Goal: Information Seeking & Learning: Learn about a topic

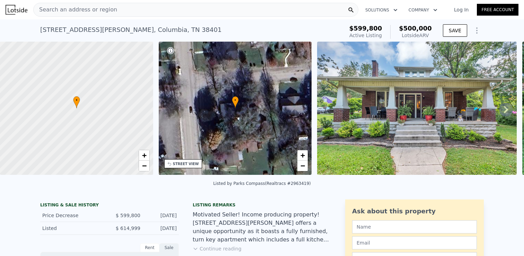
click at [122, 11] on div "Search an address or region" at bounding box center [195, 10] width 325 height 14
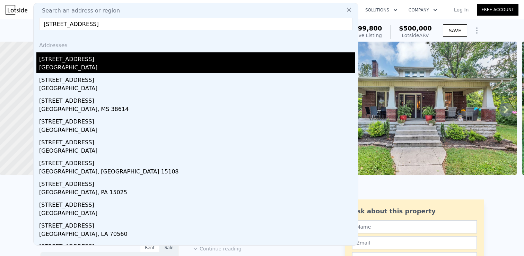
type input "[STREET_ADDRESS]"
click at [64, 60] on div "[STREET_ADDRESS]" at bounding box center [197, 57] width 316 height 11
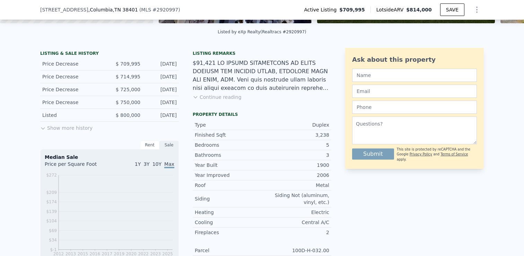
scroll to position [151, 0]
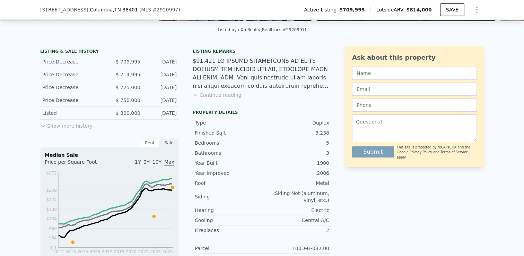
click at [70, 127] on button "Show more history" at bounding box center [66, 125] width 52 height 10
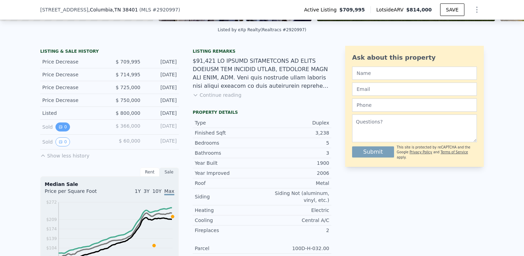
click at [65, 129] on button "0" at bounding box center [62, 126] width 15 height 9
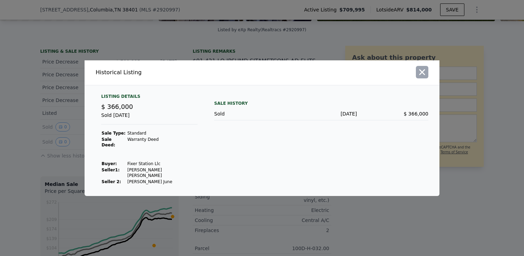
click at [423, 75] on icon "button" at bounding box center [422, 72] width 6 height 6
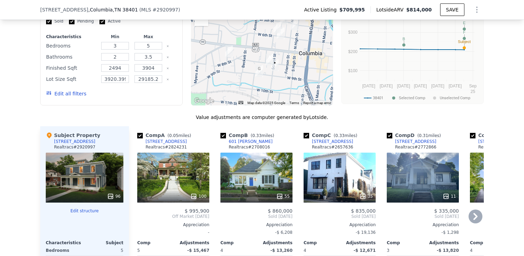
scroll to position [579, 0]
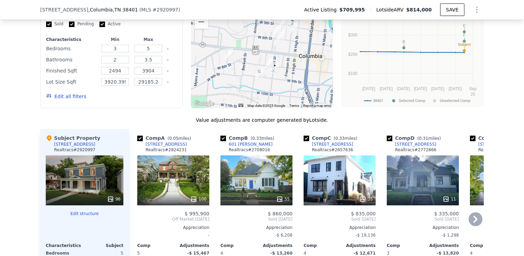
click at [168, 145] on div "[STREET_ADDRESS]" at bounding box center [166, 144] width 41 height 6
click at [261, 164] on div "55" at bounding box center [256, 180] width 72 height 50
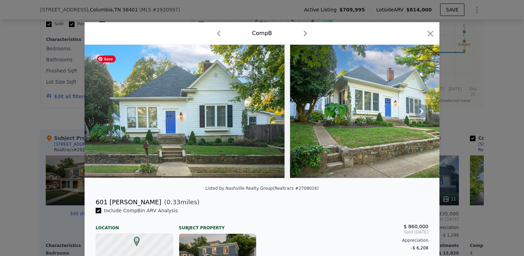
click at [221, 119] on img at bounding box center [185, 111] width 200 height 133
click at [423, 110] on icon at bounding box center [421, 111] width 4 height 7
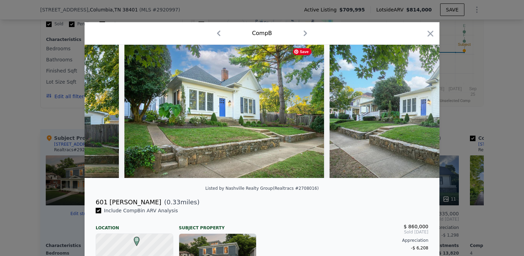
click at [423, 110] on img at bounding box center [430, 111] width 200 height 133
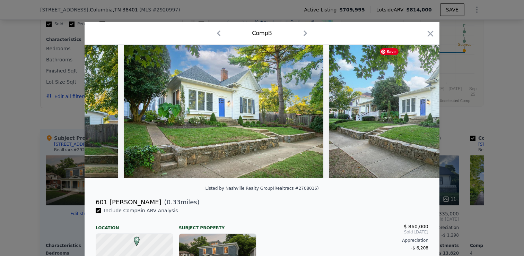
click at [423, 110] on div at bounding box center [262, 111] width 355 height 133
click at [423, 110] on icon at bounding box center [421, 111] width 4 height 7
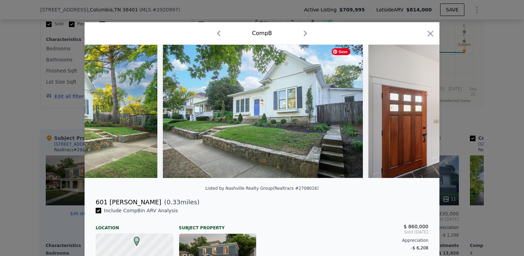
scroll to position [0, 333]
click at [423, 110] on img at bounding box center [468, 111] width 200 height 133
click at [423, 110] on icon at bounding box center [421, 111] width 4 height 7
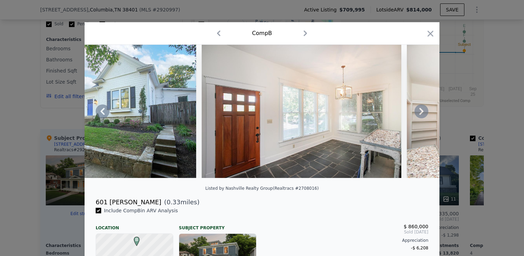
click at [423, 110] on icon at bounding box center [421, 111] width 4 height 7
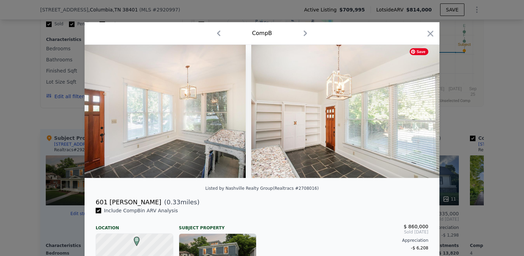
scroll to position [0, 665]
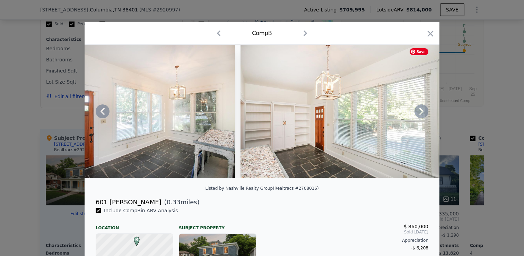
click at [422, 110] on div at bounding box center [262, 111] width 355 height 133
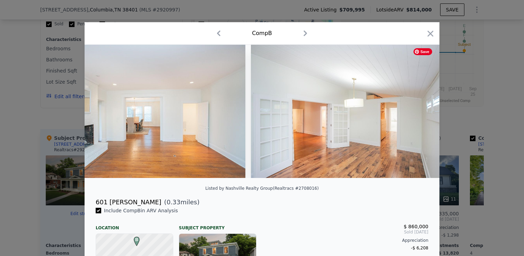
scroll to position [0, 1899]
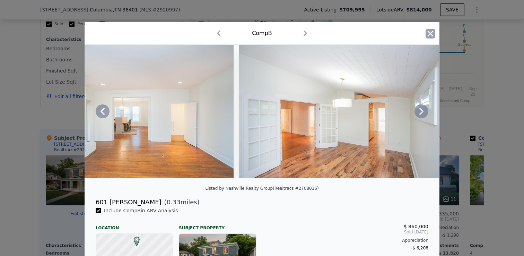
click at [428, 36] on icon "button" at bounding box center [431, 34] width 6 height 6
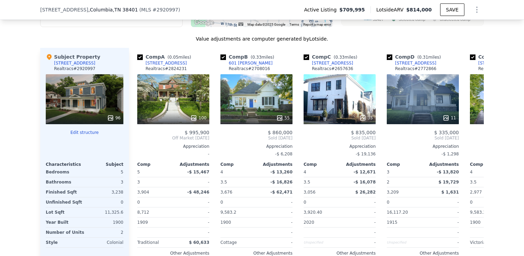
scroll to position [668, 0]
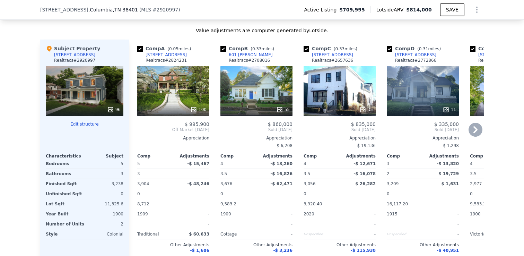
click at [427, 95] on div "11" at bounding box center [423, 91] width 72 height 50
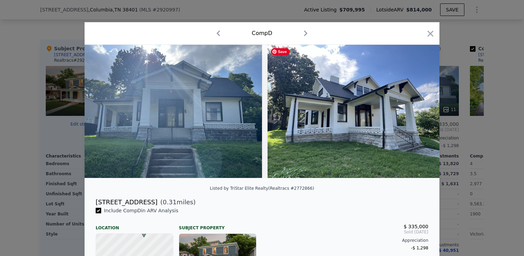
click at [281, 131] on img at bounding box center [356, 111] width 177 height 133
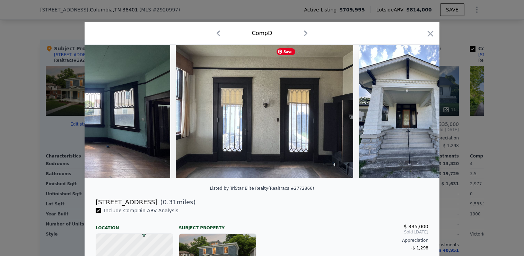
scroll to position [0, 1497]
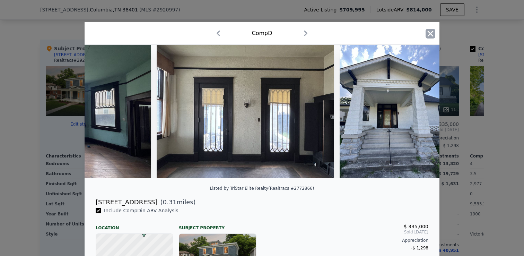
click at [433, 34] on icon "button" at bounding box center [431, 34] width 10 height 10
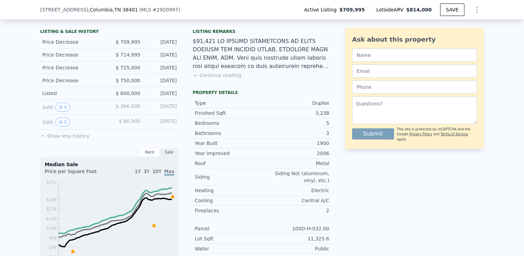
scroll to position [135, 0]
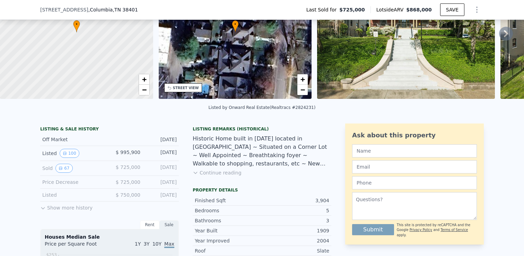
scroll to position [93, 0]
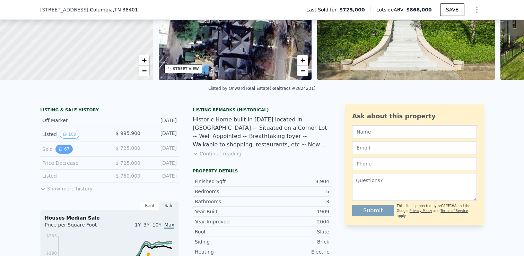
click at [62, 151] on button "67" at bounding box center [63, 149] width 17 height 9
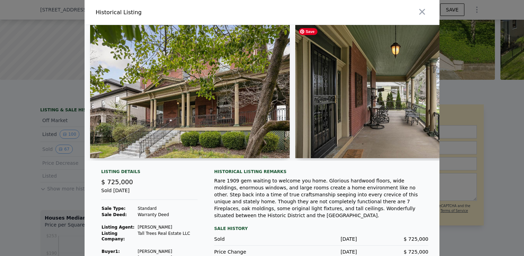
click at [327, 114] on img at bounding box center [395, 91] width 200 height 133
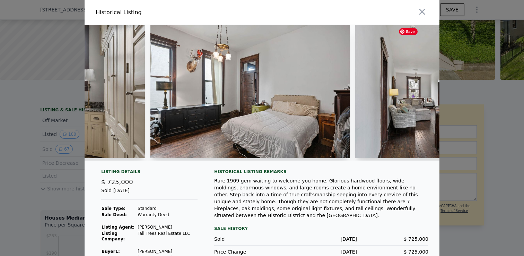
scroll to position [0, 7870]
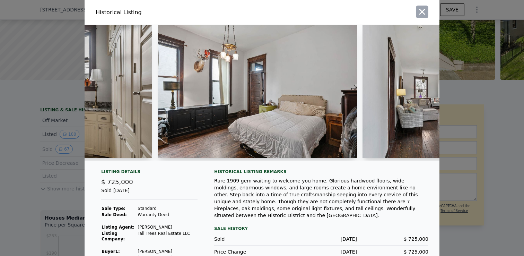
click at [420, 10] on icon "button" at bounding box center [422, 12] width 6 height 6
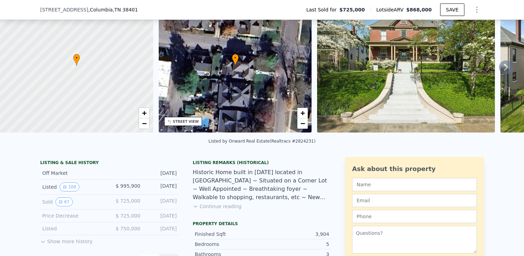
scroll to position [33, 0]
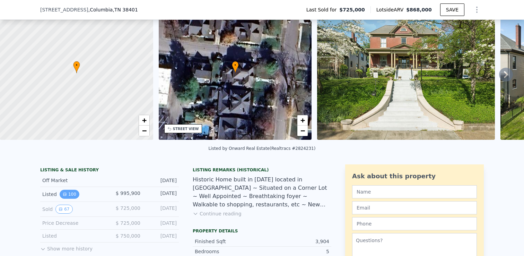
click at [67, 192] on button "100" at bounding box center [70, 194] width 20 height 9
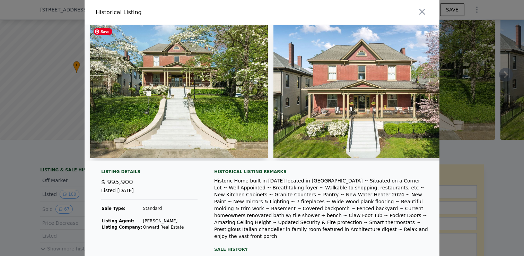
click at [211, 125] on img at bounding box center [179, 91] width 178 height 133
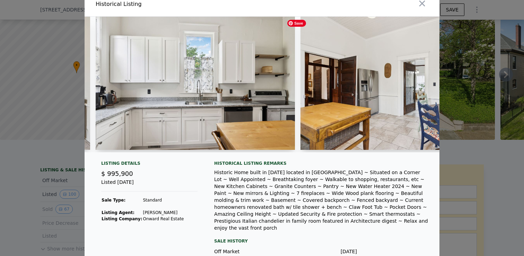
scroll to position [0, 6439]
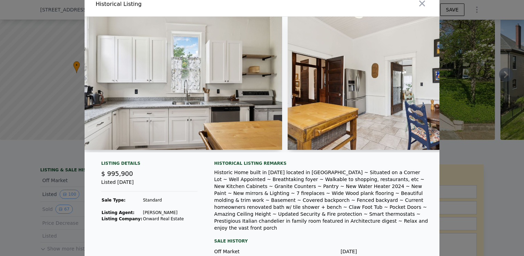
click at [26, 186] on div at bounding box center [262, 128] width 524 height 256
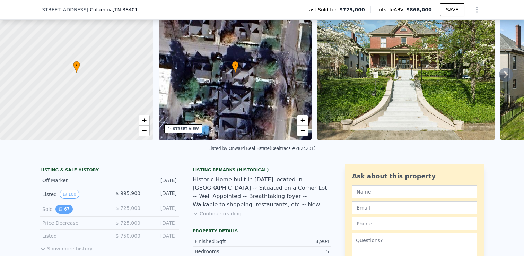
click at [63, 211] on button "67" at bounding box center [63, 208] width 17 height 9
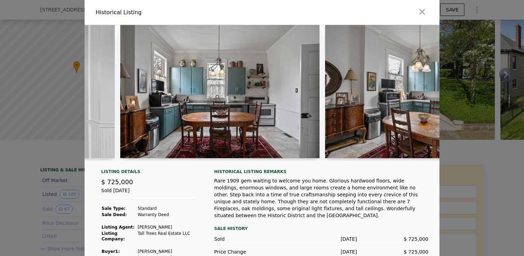
scroll to position [0, 6361]
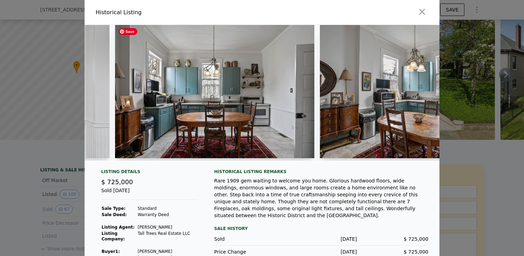
click at [238, 122] on img at bounding box center [215, 91] width 200 height 133
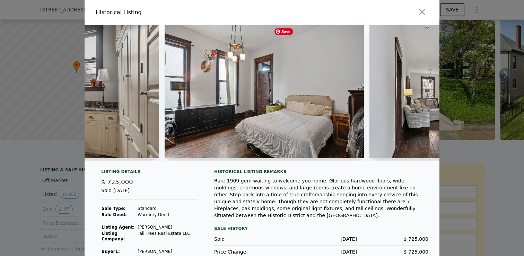
scroll to position [0, 7864]
click at [417, 12] on button "button" at bounding box center [422, 12] width 12 height 12
